Goal: Find specific page/section: Find specific page/section

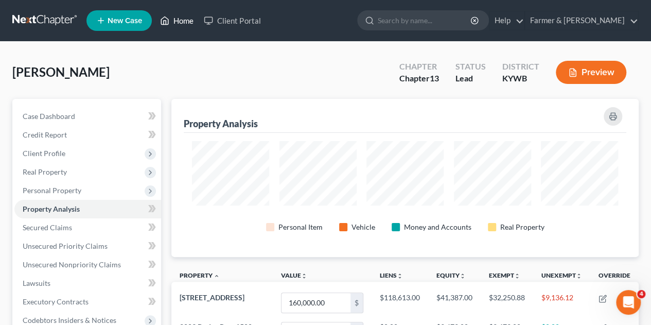
click at [182, 22] on link "Home" at bounding box center [177, 20] width 44 height 19
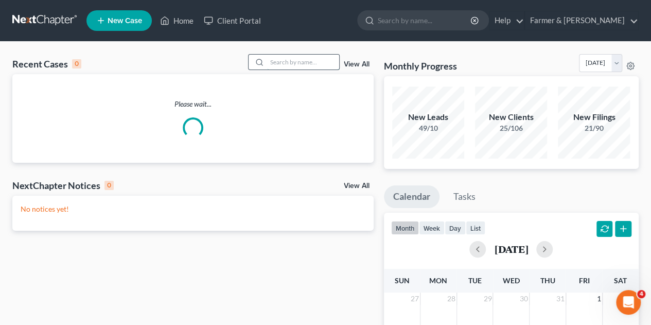
click at [279, 64] on input "search" at bounding box center [303, 62] width 72 height 15
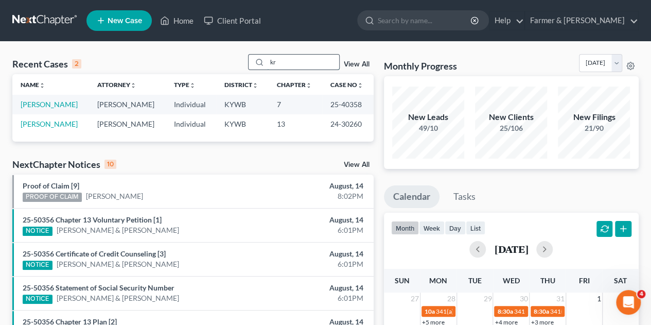
type input "k"
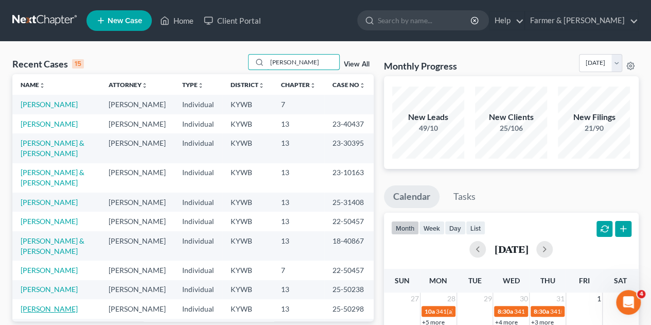
type input "[PERSON_NAME]"
click at [36, 304] on link "[PERSON_NAME]" at bounding box center [49, 308] width 57 height 9
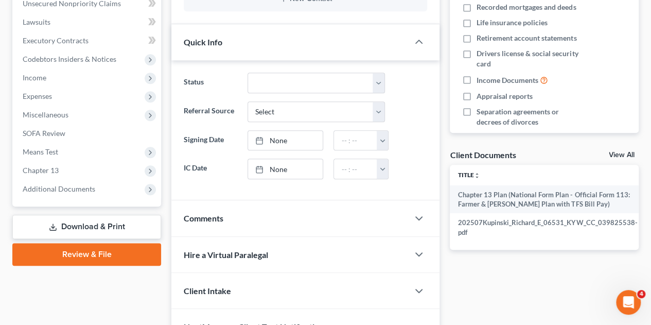
scroll to position [284, 0]
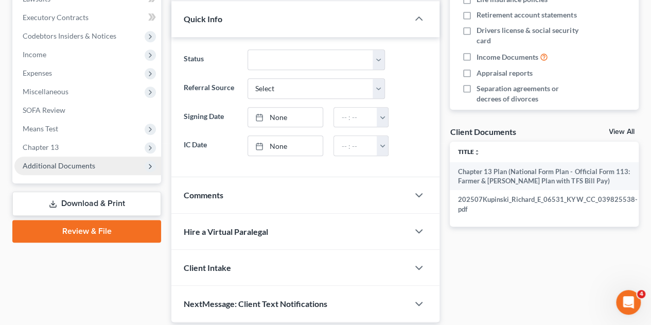
click at [65, 169] on span "Additional Documents" at bounding box center [59, 165] width 73 height 9
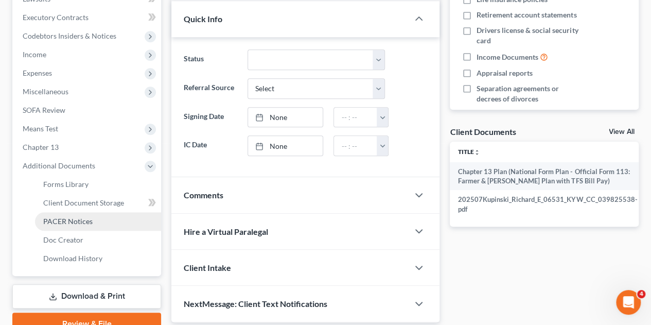
click at [70, 220] on span "PACER Notices" at bounding box center [67, 221] width 49 height 9
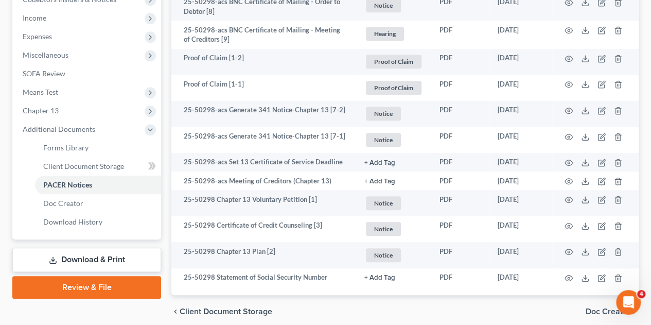
scroll to position [361, 0]
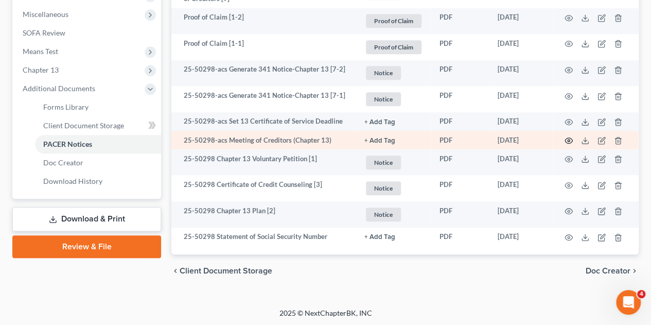
click at [569, 137] on icon "button" at bounding box center [569, 140] width 8 height 8
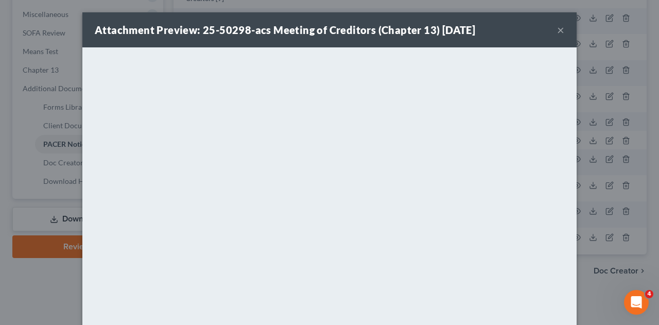
click at [557, 31] on button "×" at bounding box center [560, 30] width 7 height 12
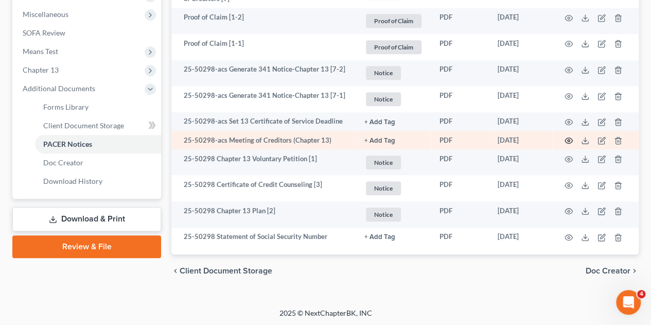
click at [570, 140] on icon "button" at bounding box center [569, 140] width 8 height 8
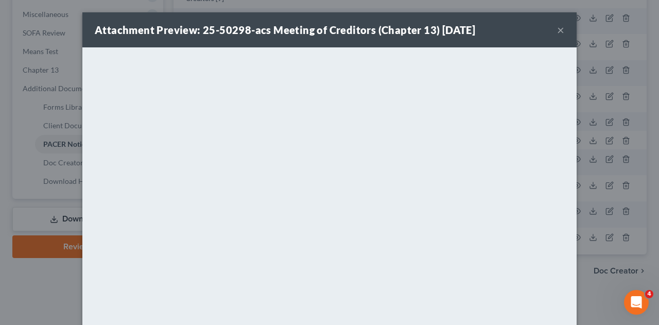
click at [557, 31] on button "×" at bounding box center [560, 30] width 7 height 12
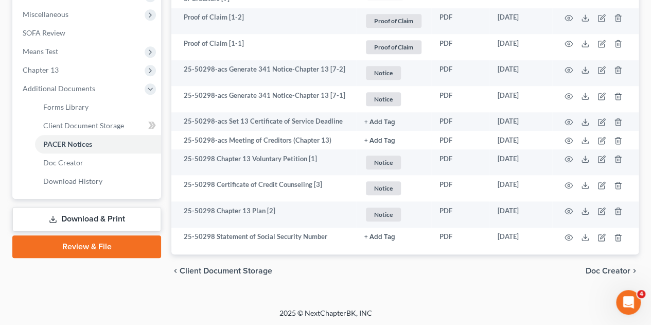
click at [166, 281] on div "Forms Library Client Document Storage PACER Notices Doc Creator Download Histor…" at bounding box center [405, 12] width 478 height 550
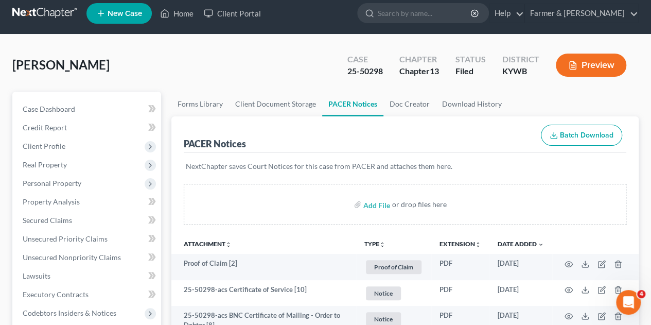
scroll to position [0, 0]
